Goal: Use online tool/utility: Utilize a website feature to perform a specific function

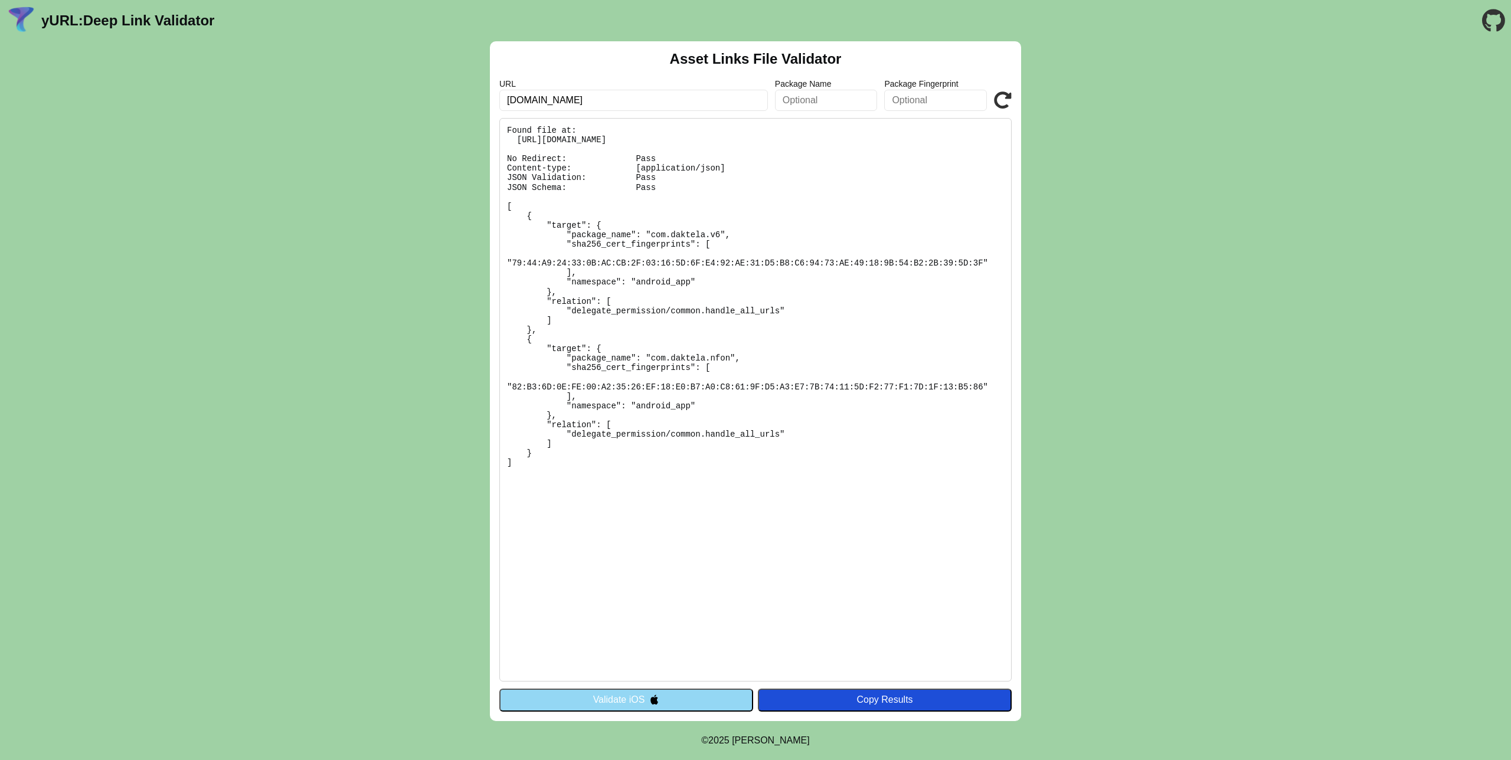
click at [663, 700] on button "Validate iOS" at bounding box center [626, 700] width 254 height 22
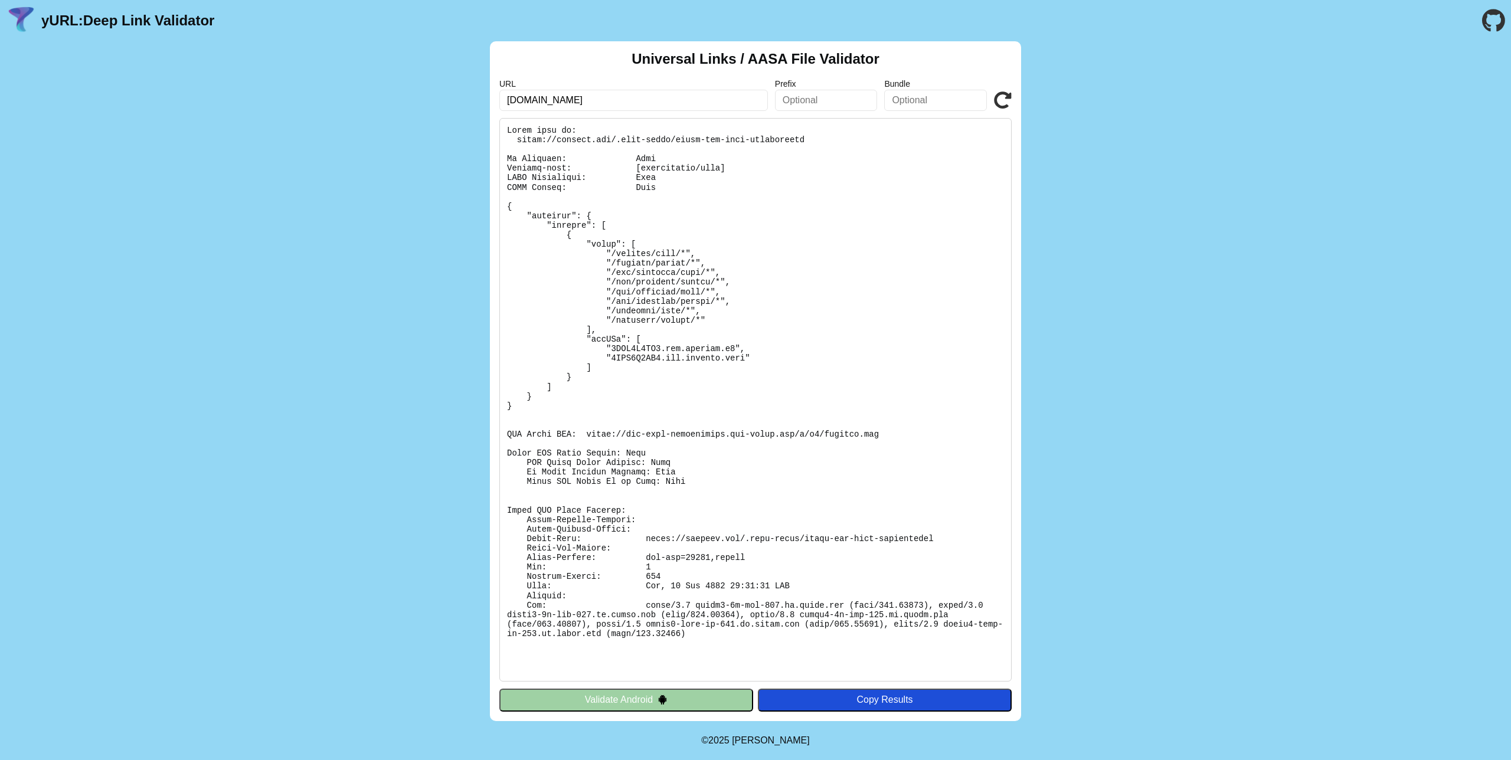
click at [663, 700] on img at bounding box center [662, 700] width 10 height 10
